Goal: Task Accomplishment & Management: Complete application form

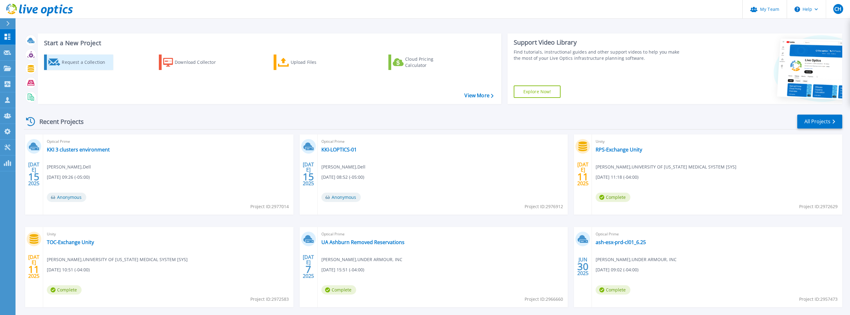
click at [78, 63] on div "Request a Collection" at bounding box center [87, 62] width 50 height 12
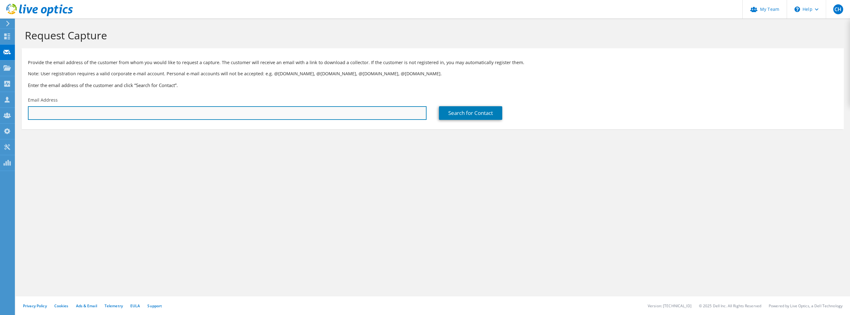
click at [42, 112] on input "text" at bounding box center [227, 113] width 399 height 14
type input "jcannon@underarmour.com"
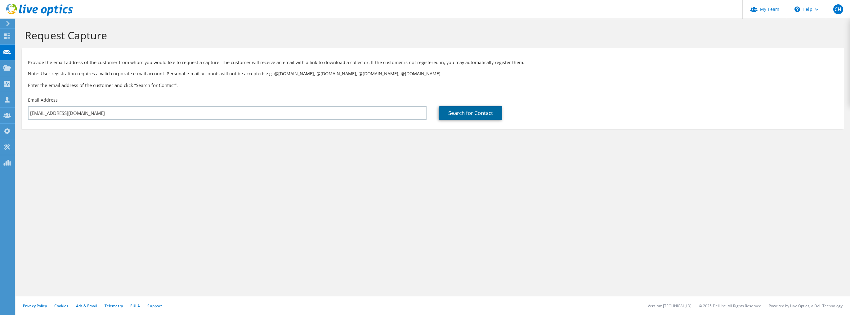
click at [473, 111] on link "Search for Contact" at bounding box center [470, 113] width 63 height 14
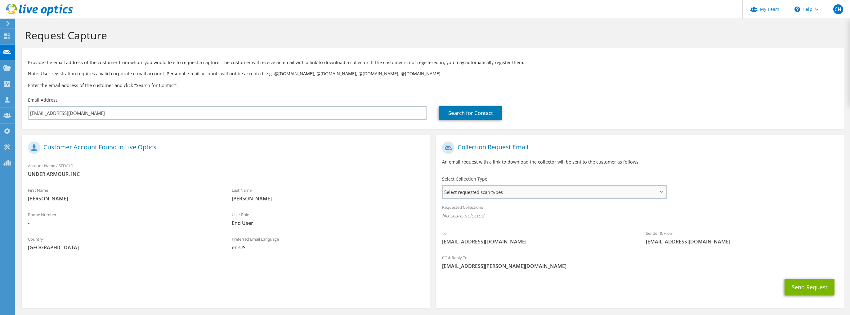
click at [497, 190] on span "Select requested scan types" at bounding box center [554, 192] width 223 height 12
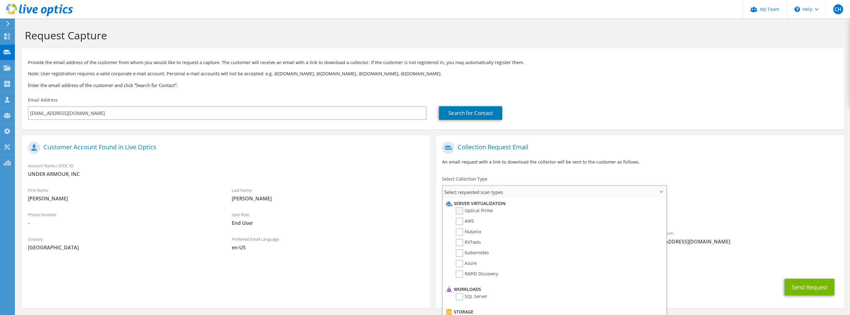
click at [459, 210] on label "Optical Prime" at bounding box center [474, 210] width 37 height 7
click at [0, 0] on input "Optical Prime" at bounding box center [0, 0] width 0 height 0
